Goal: Transaction & Acquisition: Purchase product/service

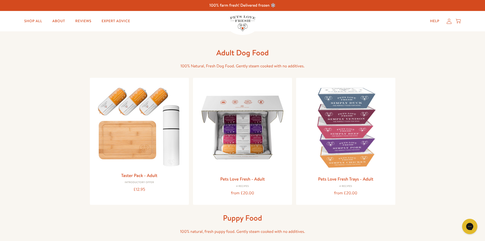
click at [286, 58] on div "Adult Dog Food 100% Natural, Fresh Dog Food. Gently steam cooked with no additi…" at bounding box center [242, 59] width 163 height 22
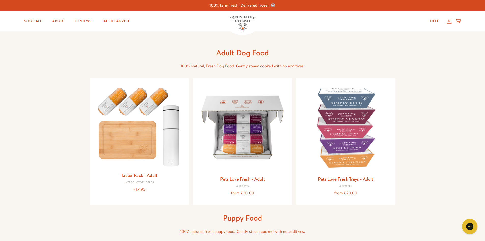
click at [286, 58] on div "Adult Dog Food 100% Natural, Fresh Dog Food. Gently steam cooked with no additi…" at bounding box center [242, 59] width 163 height 22
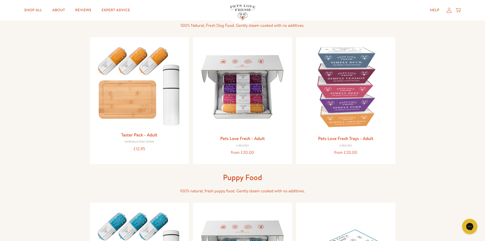
scroll to position [27, 0]
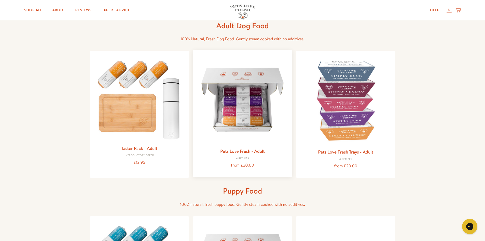
click at [246, 119] on img at bounding box center [242, 99] width 91 height 91
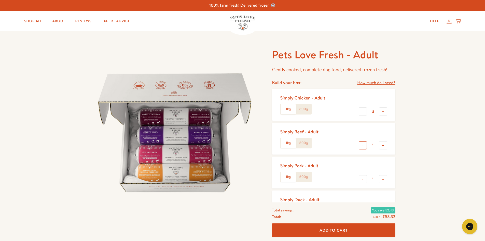
click at [364, 145] on button "-" at bounding box center [363, 145] width 8 height 8
type input "0"
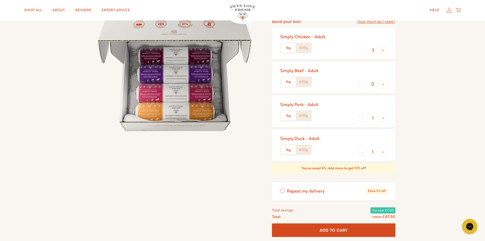
scroll to position [71, 0]
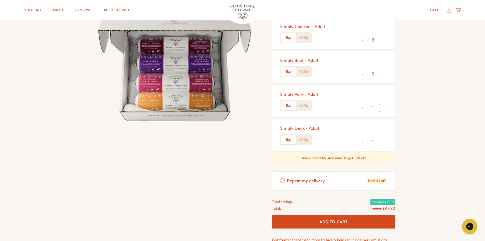
click at [383, 107] on button "+" at bounding box center [383, 108] width 8 height 8
type input "2"
click at [362, 40] on button "-" at bounding box center [363, 40] width 8 height 8
type input "2"
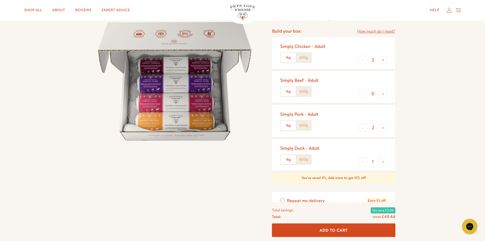
scroll to position [38, 0]
